Goal: Check status: Check status

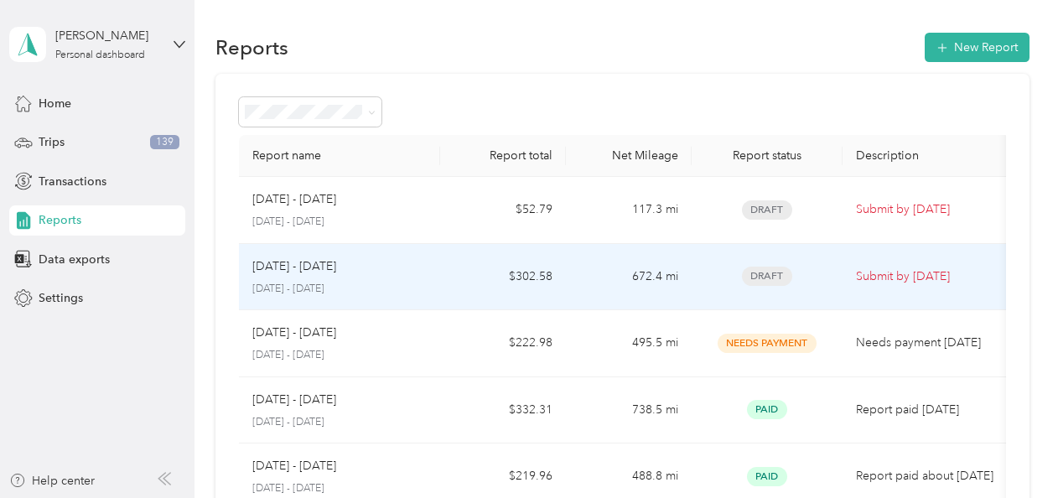
click at [593, 265] on td "672.4 mi" at bounding box center [629, 277] width 126 height 67
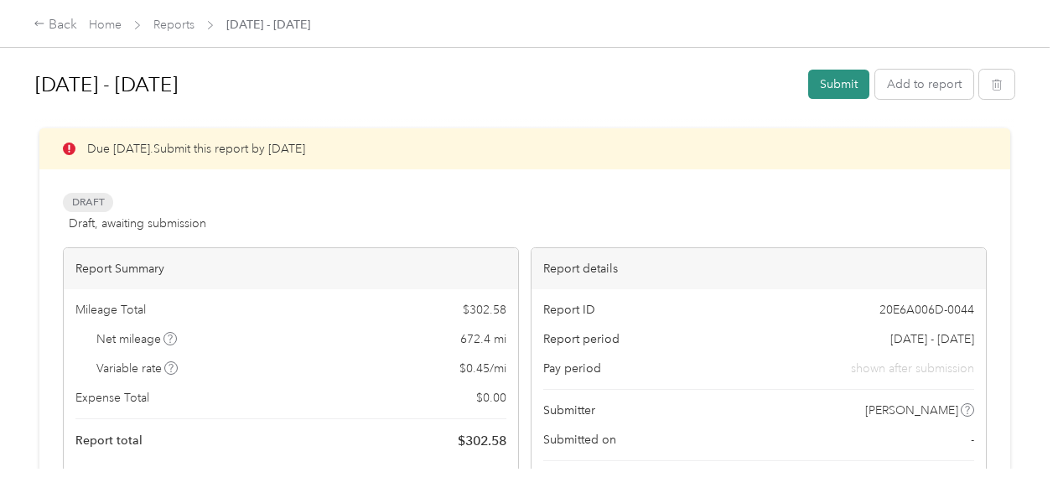
click at [847, 84] on button "Submit" at bounding box center [838, 84] width 61 height 29
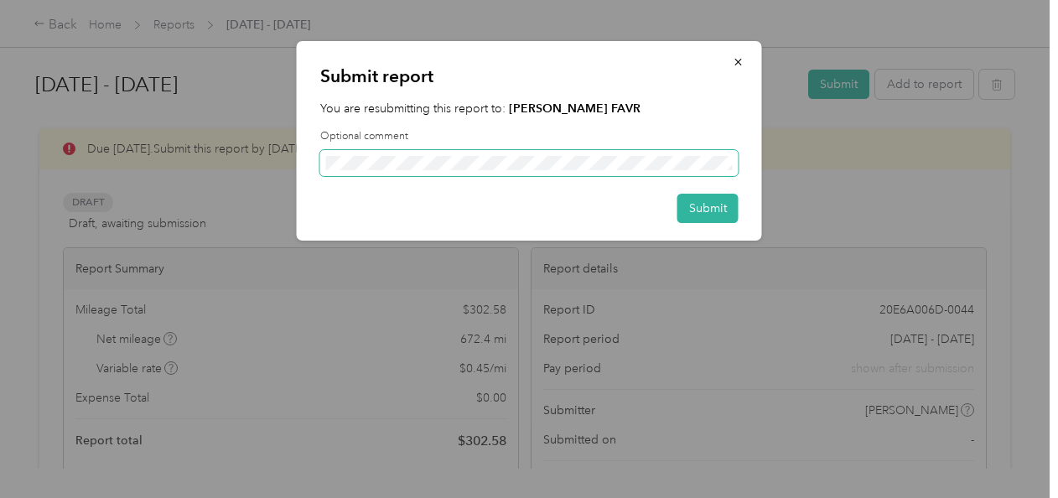
click at [530, 154] on span at bounding box center [529, 163] width 418 height 27
click at [512, 153] on span at bounding box center [529, 163] width 418 height 27
click at [474, 152] on span at bounding box center [529, 163] width 418 height 27
click at [468, 158] on span at bounding box center [529, 163] width 418 height 27
click at [726, 209] on button "Submit" at bounding box center [707, 208] width 61 height 29
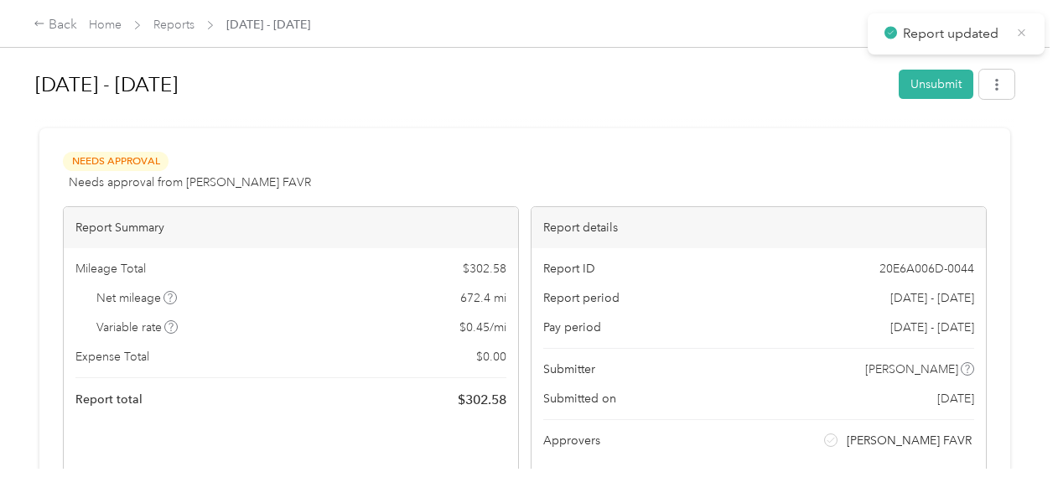
click at [1017, 35] on icon at bounding box center [1021, 32] width 8 height 8
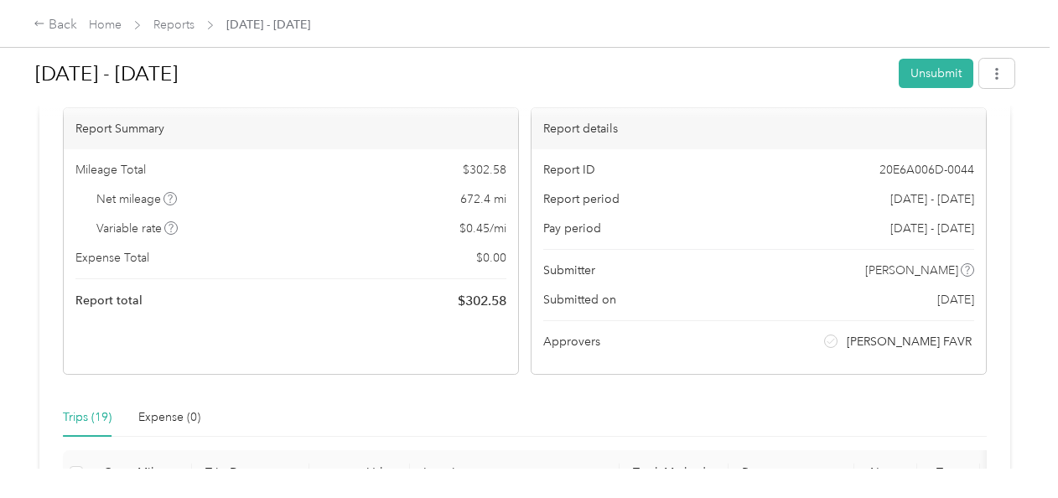
scroll to position [84, 0]
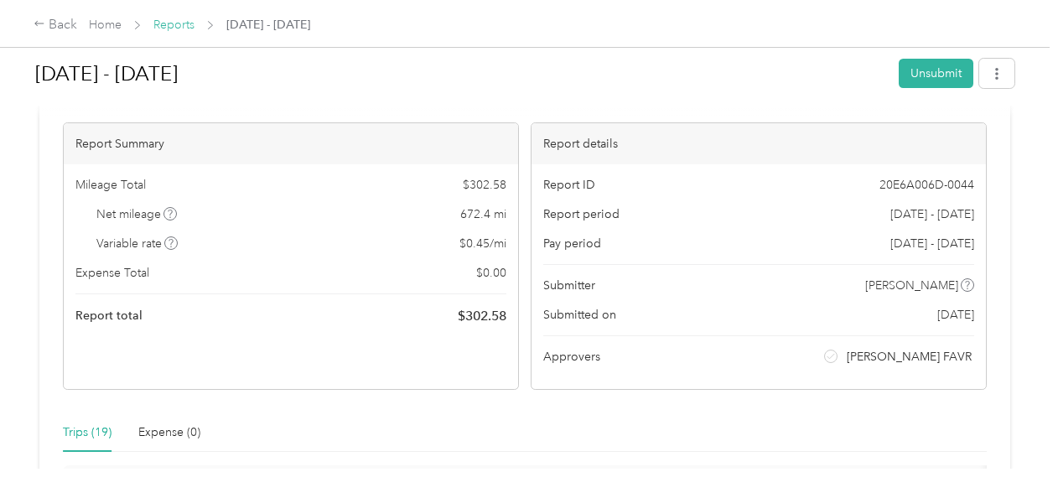
click at [167, 25] on link "Reports" at bounding box center [173, 25] width 41 height 14
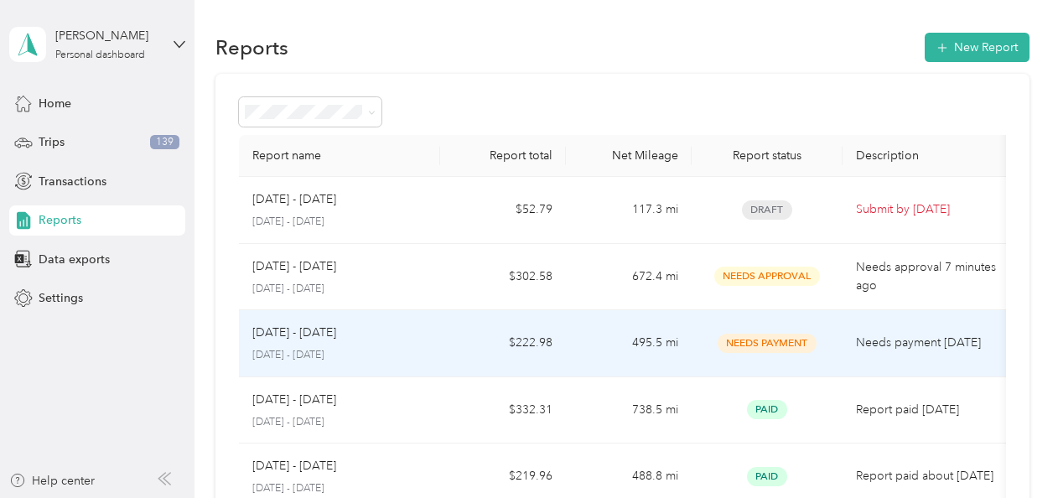
click at [566, 330] on td "495.5 mi" at bounding box center [629, 343] width 126 height 67
